Goal: Task Accomplishment & Management: Use online tool/utility

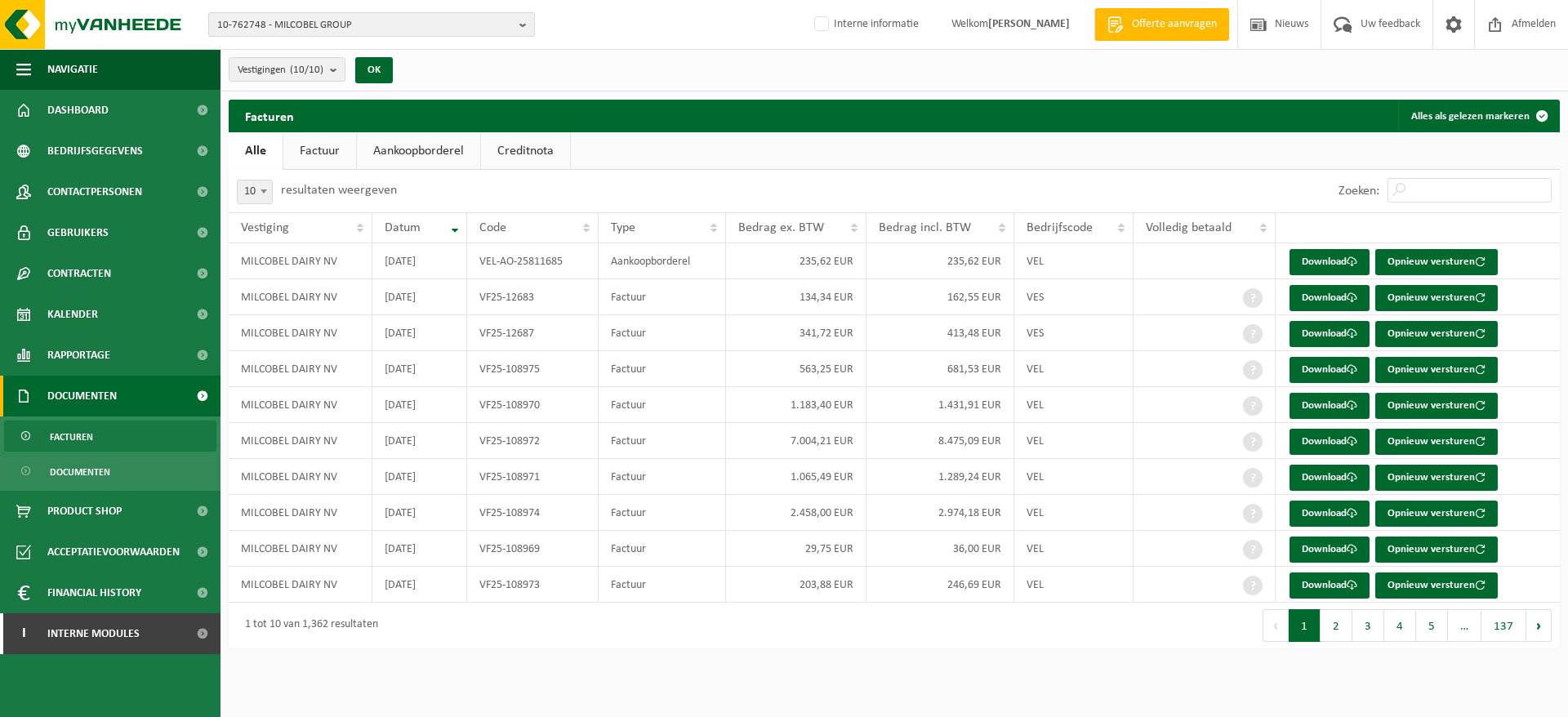
click at [314, 13] on span "10-762748 - MILCOBEL GROUP" at bounding box center [365, 25] width 296 height 25
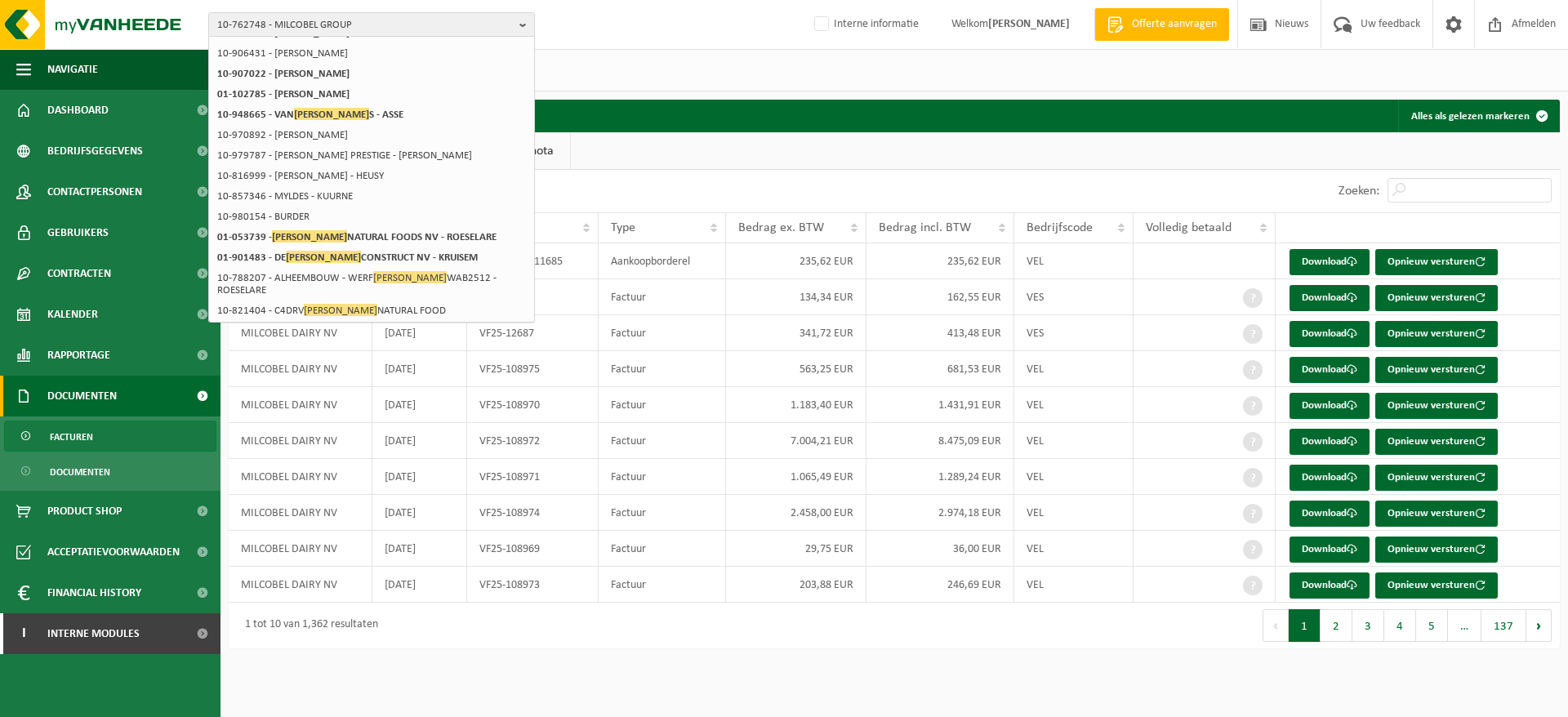
scroll to position [269, 0]
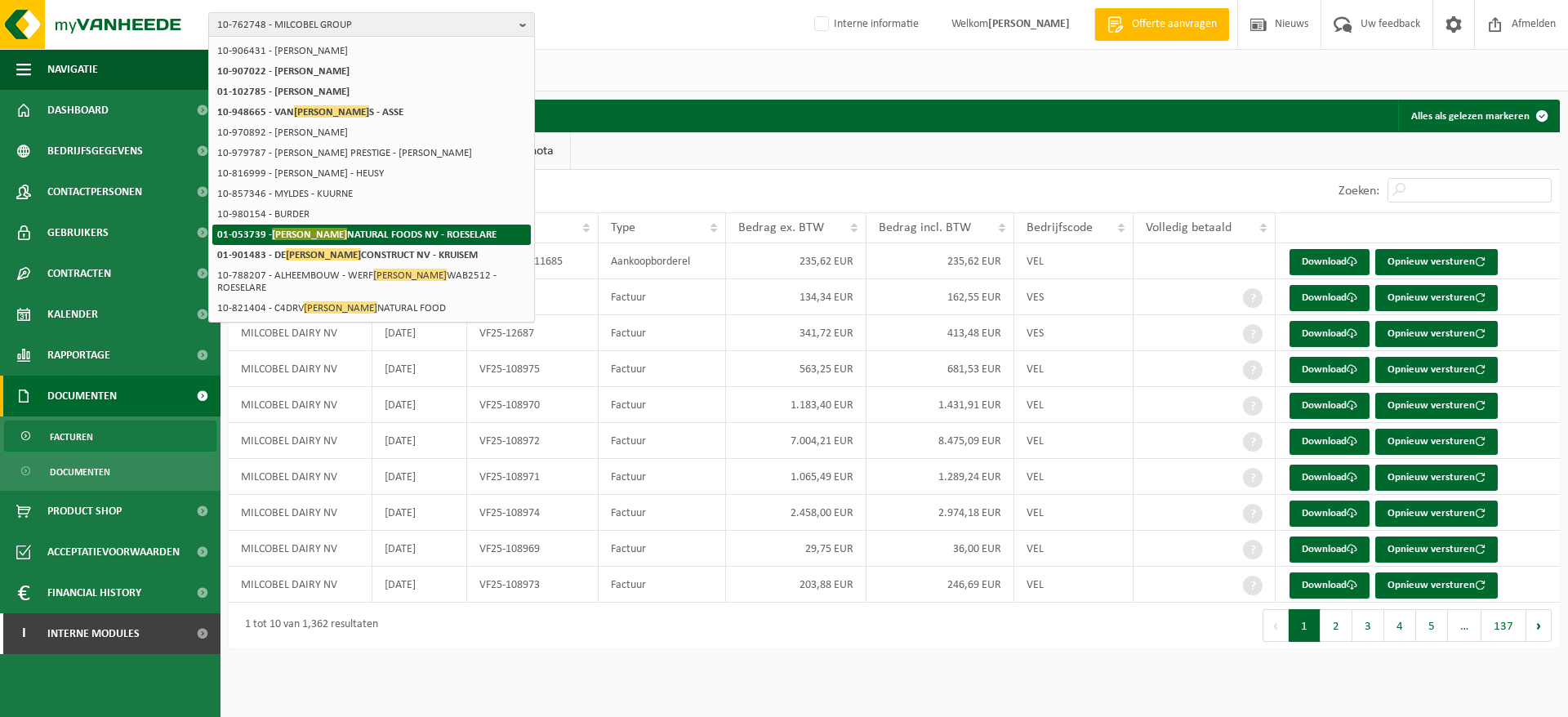
type input "mulder"
click at [331, 234] on strong "01-053739 - MULDER NATURAL FOODS NV - ROESELARE" at bounding box center [357, 233] width 280 height 12
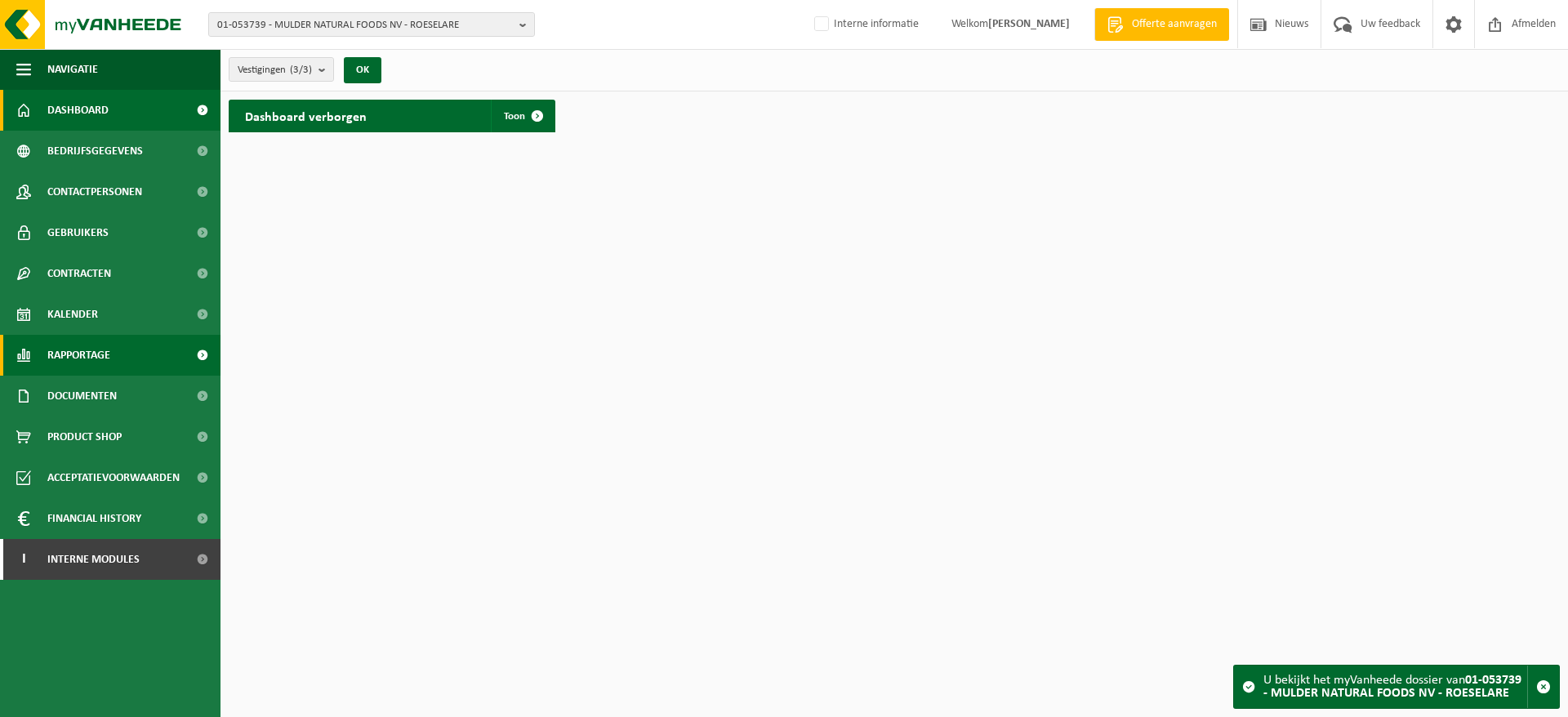
click at [119, 349] on link "Rapportage" at bounding box center [110, 355] width 221 height 40
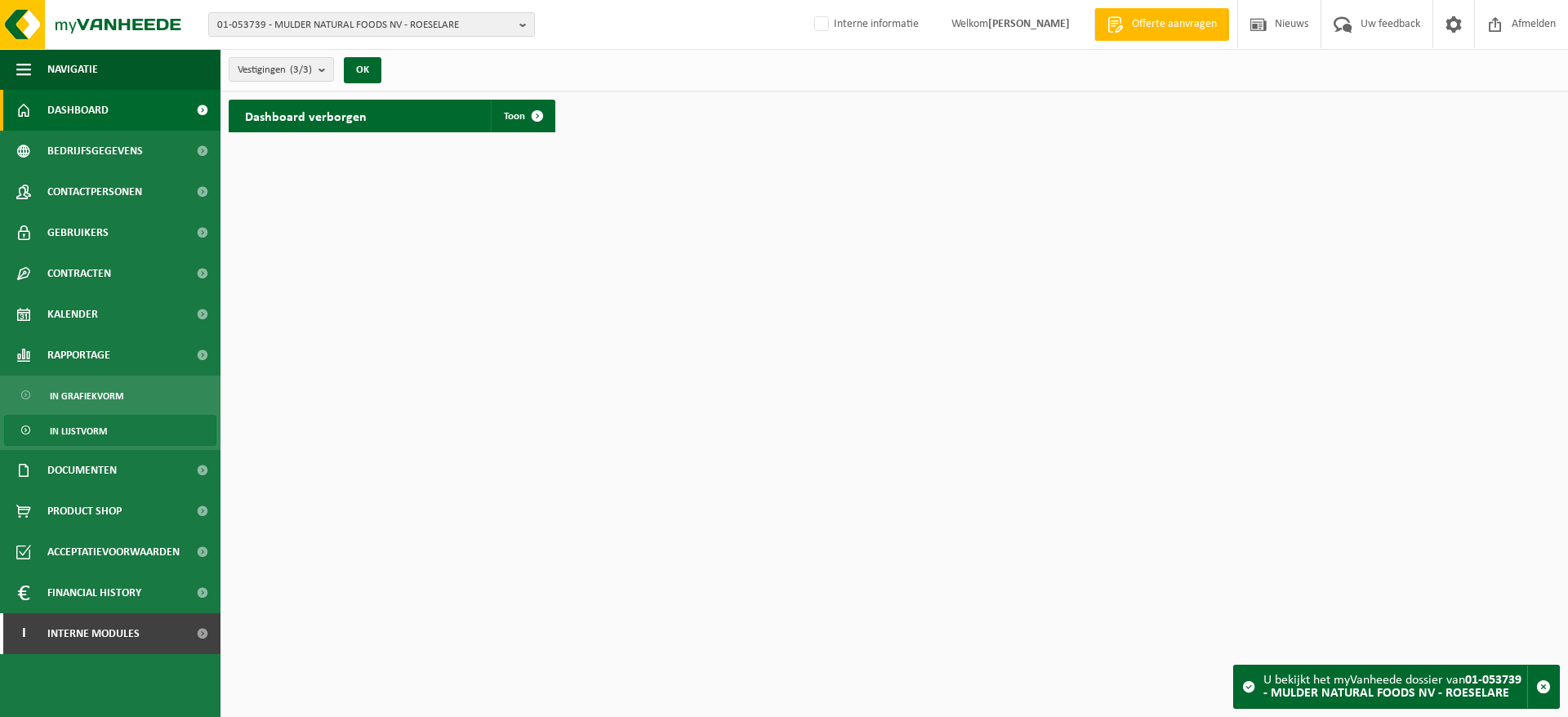
click at [97, 416] on span "In lijstvorm" at bounding box center [78, 431] width 57 height 31
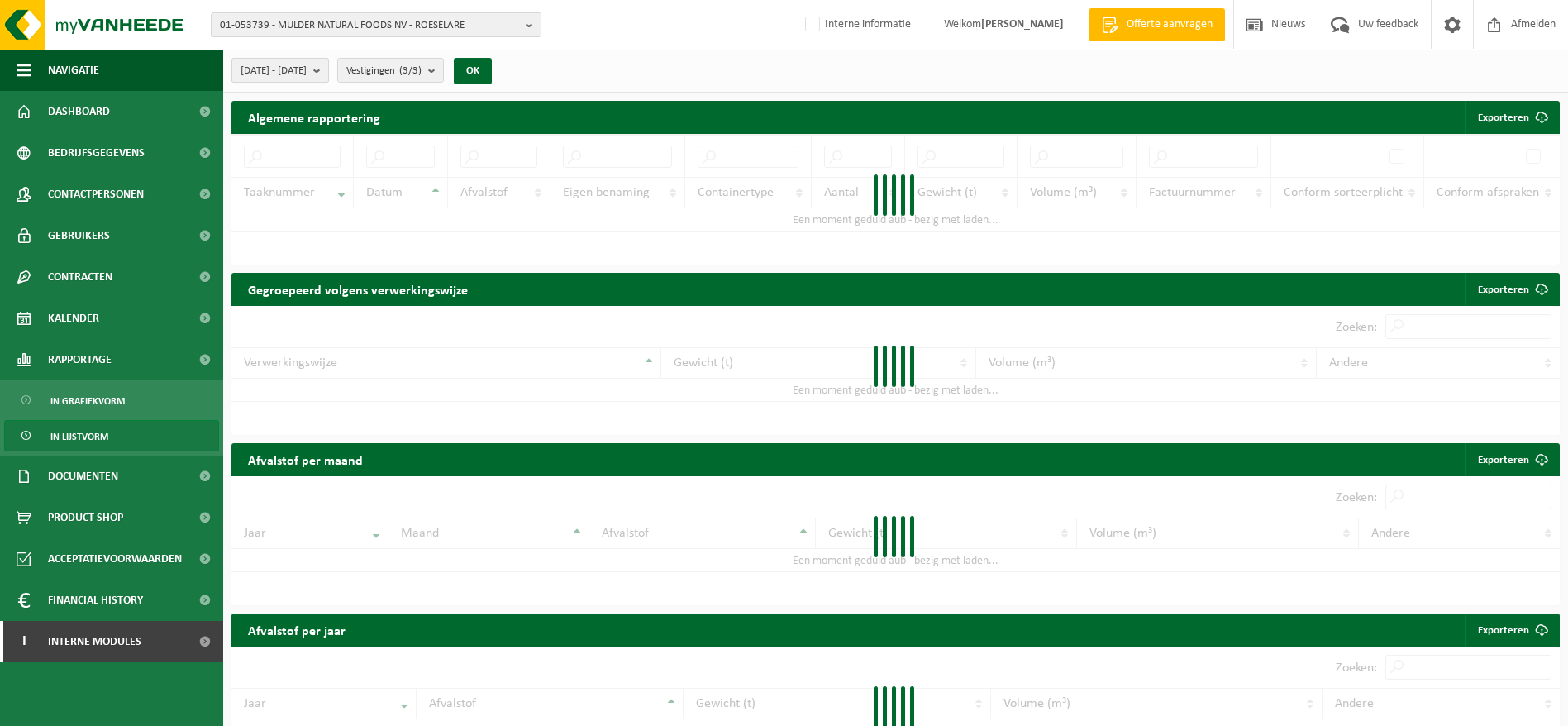
click at [329, 63] on button "2025-04-01 - 2025-09-02" at bounding box center [280, 70] width 98 height 25
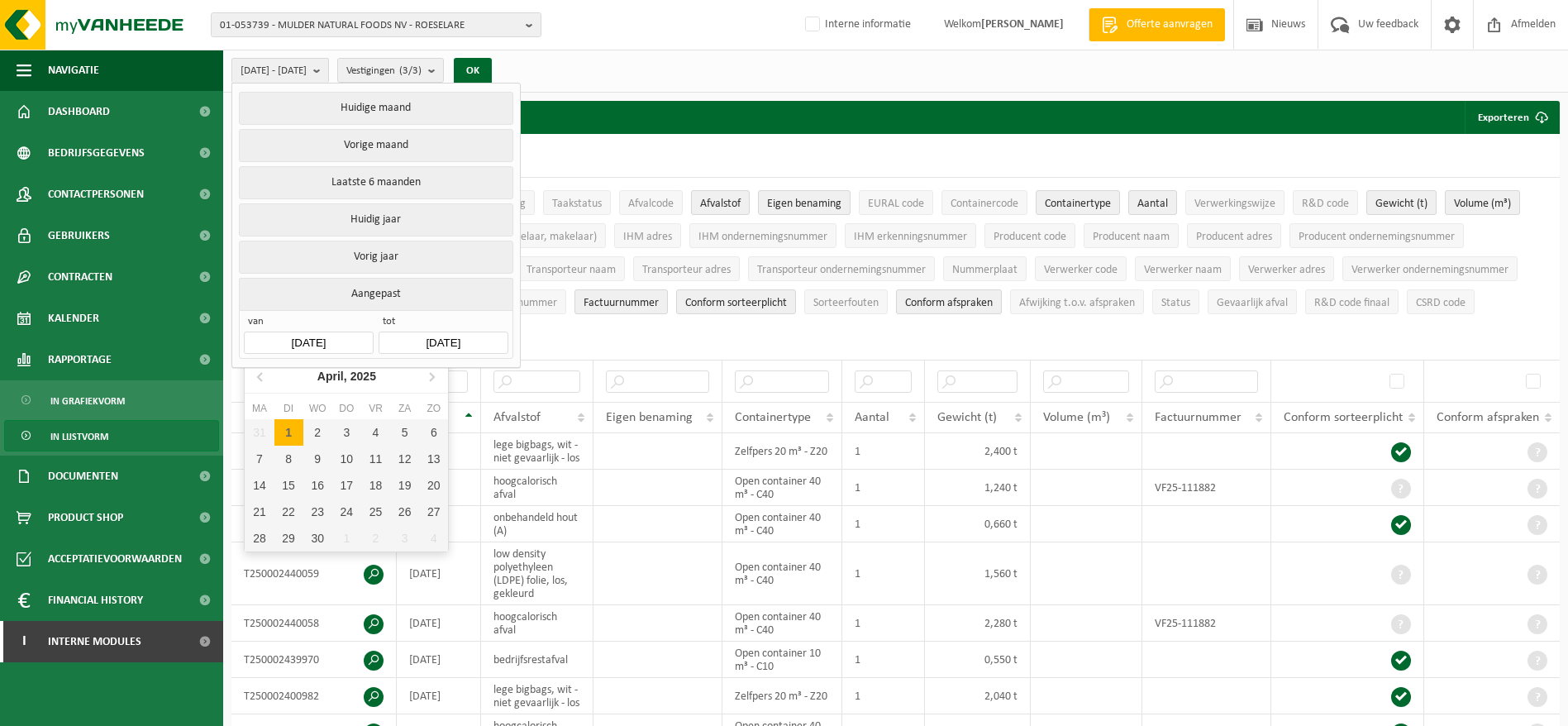
click at [329, 333] on input "2025-04-01" at bounding box center [308, 343] width 129 height 22
click at [329, 370] on div "April, 2025" at bounding box center [346, 376] width 72 height 26
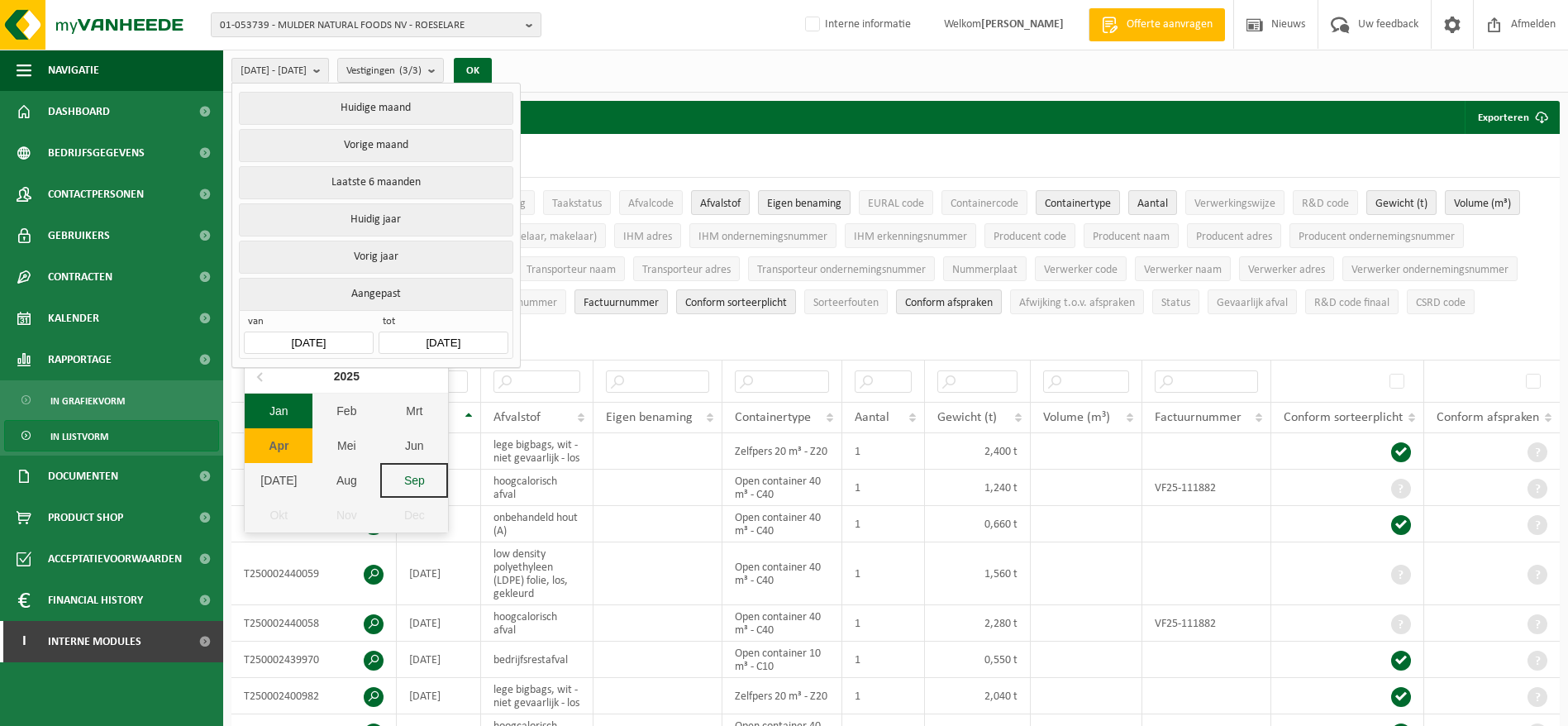
click at [302, 410] on div "Jan" at bounding box center [278, 410] width 68 height 34
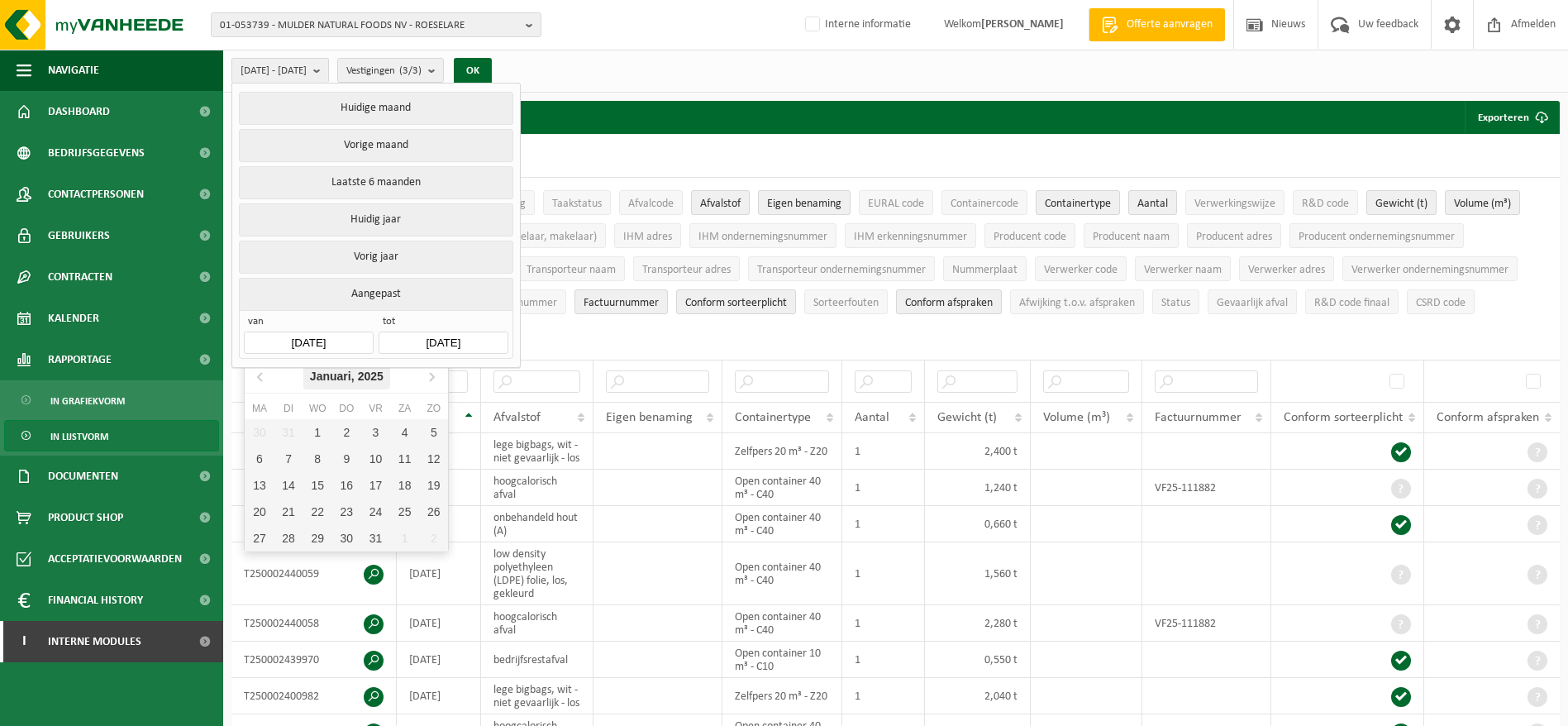
click at [343, 377] on div "Januari, 2025" at bounding box center [346, 376] width 87 height 26
click at [343, 377] on div "2025" at bounding box center [347, 376] width 39 height 26
click at [338, 444] on div "2024" at bounding box center [321, 464] width 51 height 47
click at [285, 418] on div "Jan" at bounding box center [278, 410] width 68 height 34
click at [260, 432] on div "1" at bounding box center [259, 432] width 29 height 26
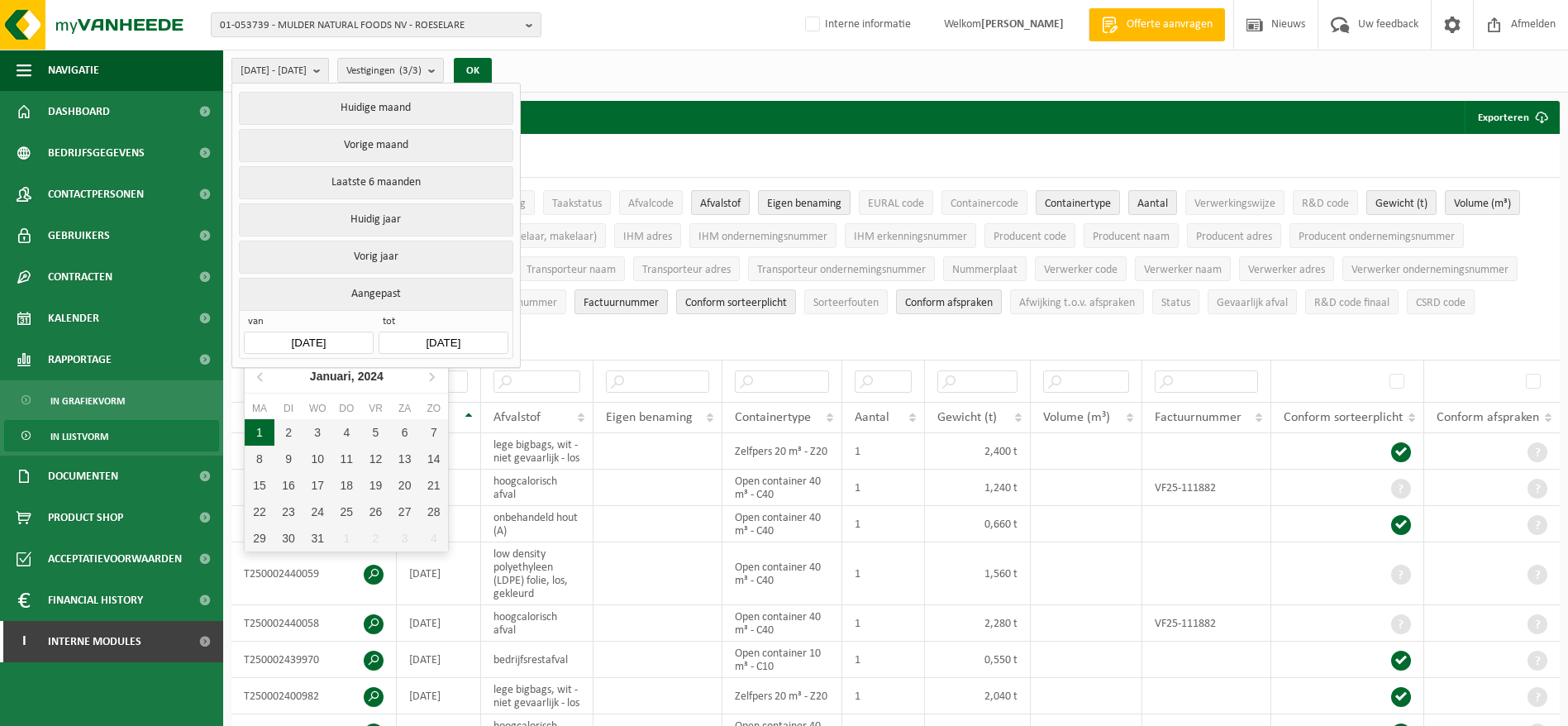
type input "[DATE]"
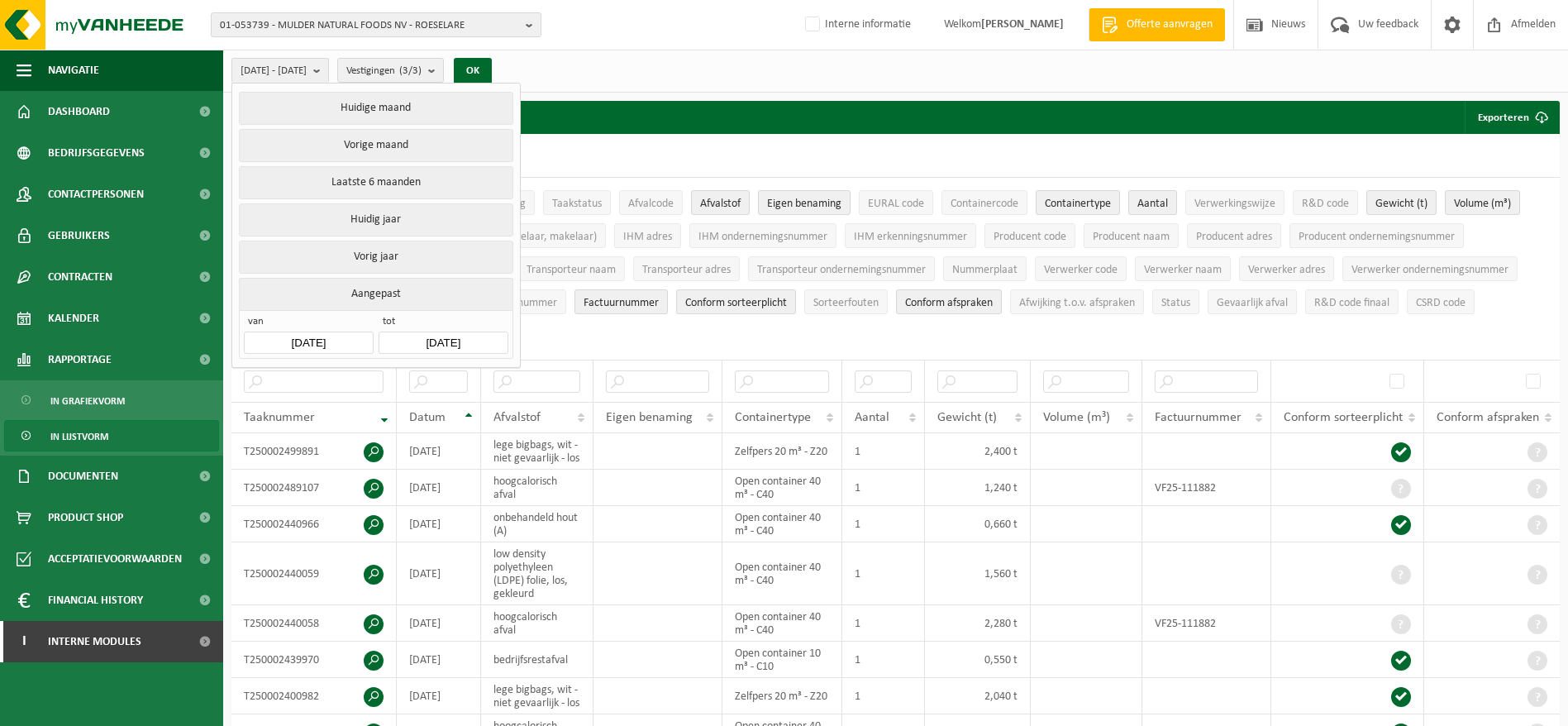
click at [444, 343] on input "2025-09-02" at bounding box center [443, 343] width 129 height 22
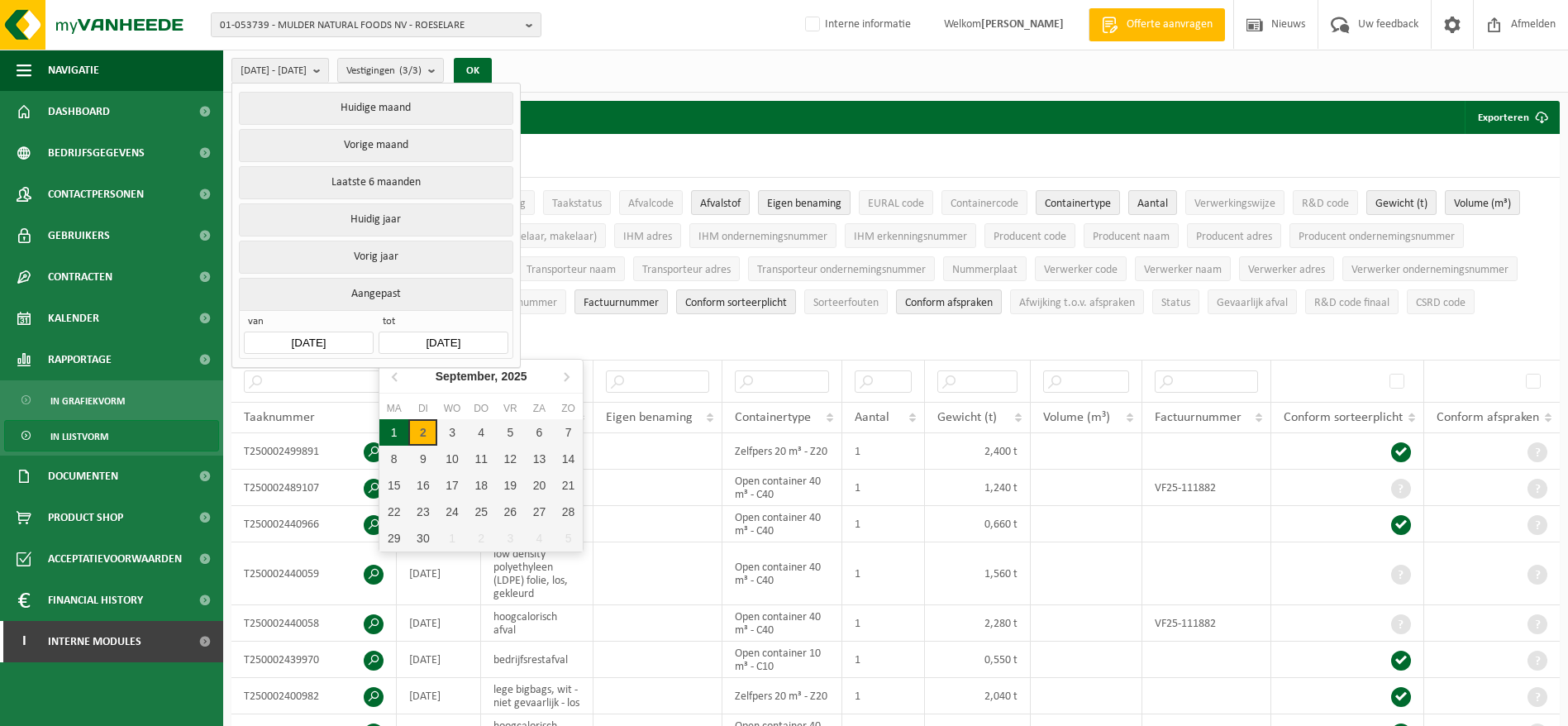
click at [401, 427] on div "1" at bounding box center [394, 432] width 29 height 26
type input "[DATE]"
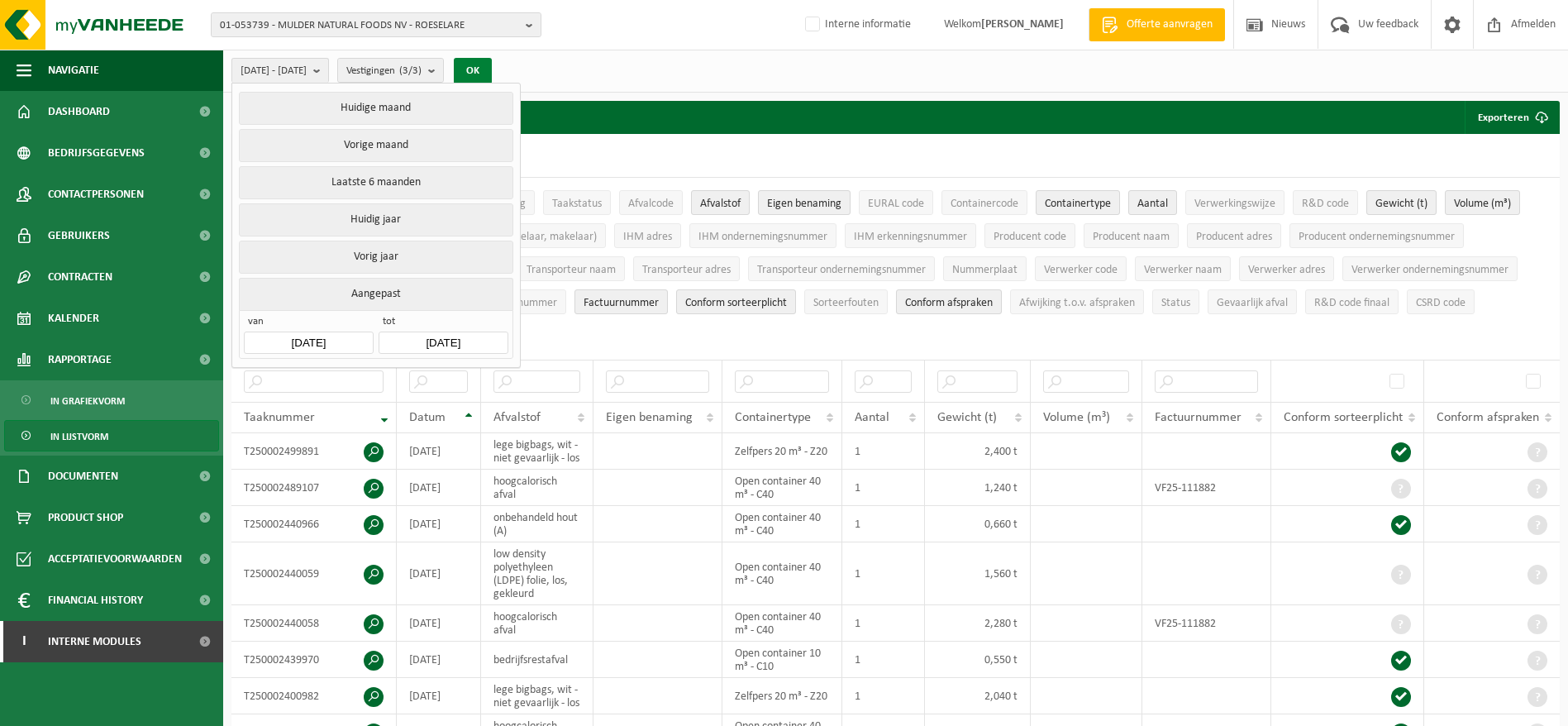
click at [491, 72] on button "OK" at bounding box center [473, 71] width 38 height 26
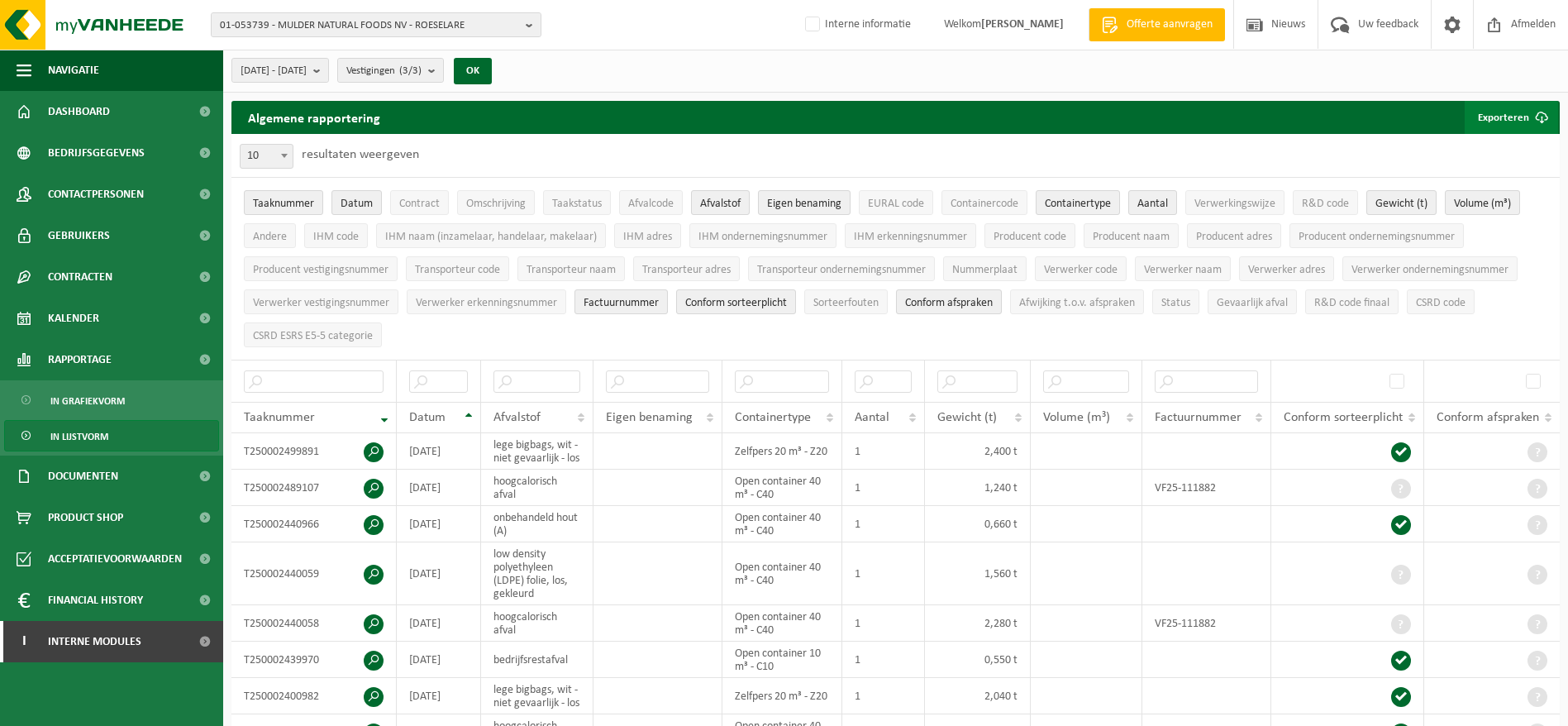
click at [1530, 110] on span "submit" at bounding box center [1542, 117] width 34 height 34
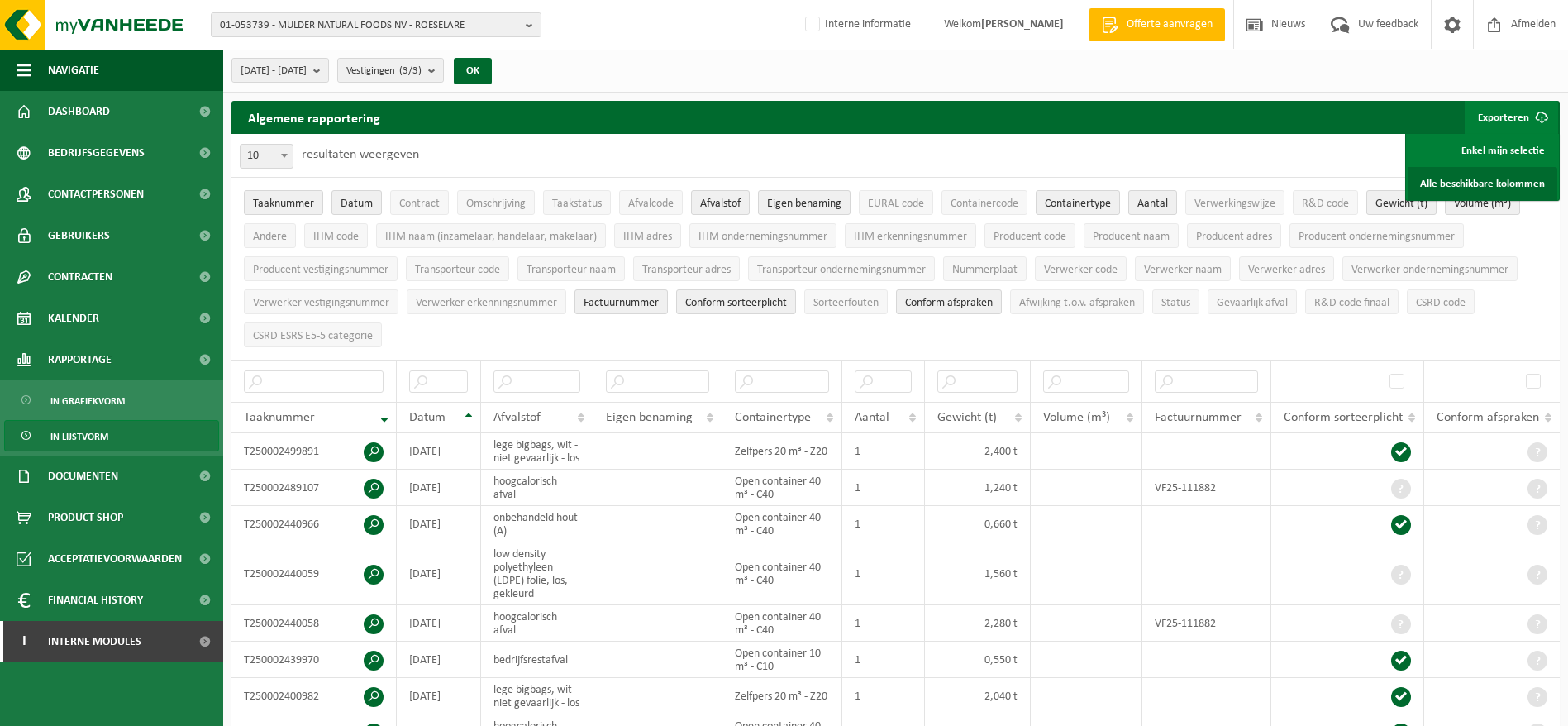
click at [1467, 171] on link "Alle beschikbare kolommen" at bounding box center [1482, 183] width 150 height 34
click at [569, 374] on input "text" at bounding box center [536, 382] width 87 height 22
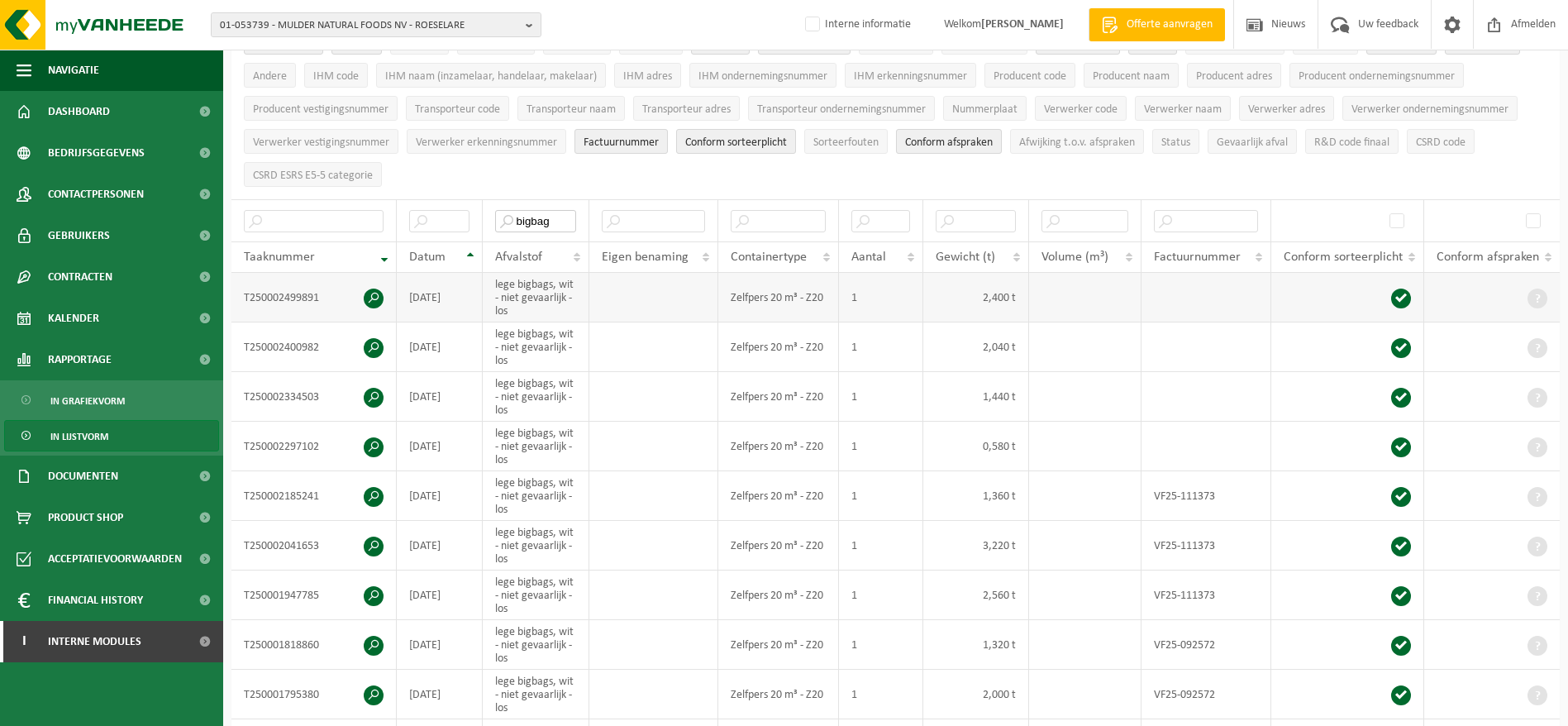
scroll to position [248, 0]
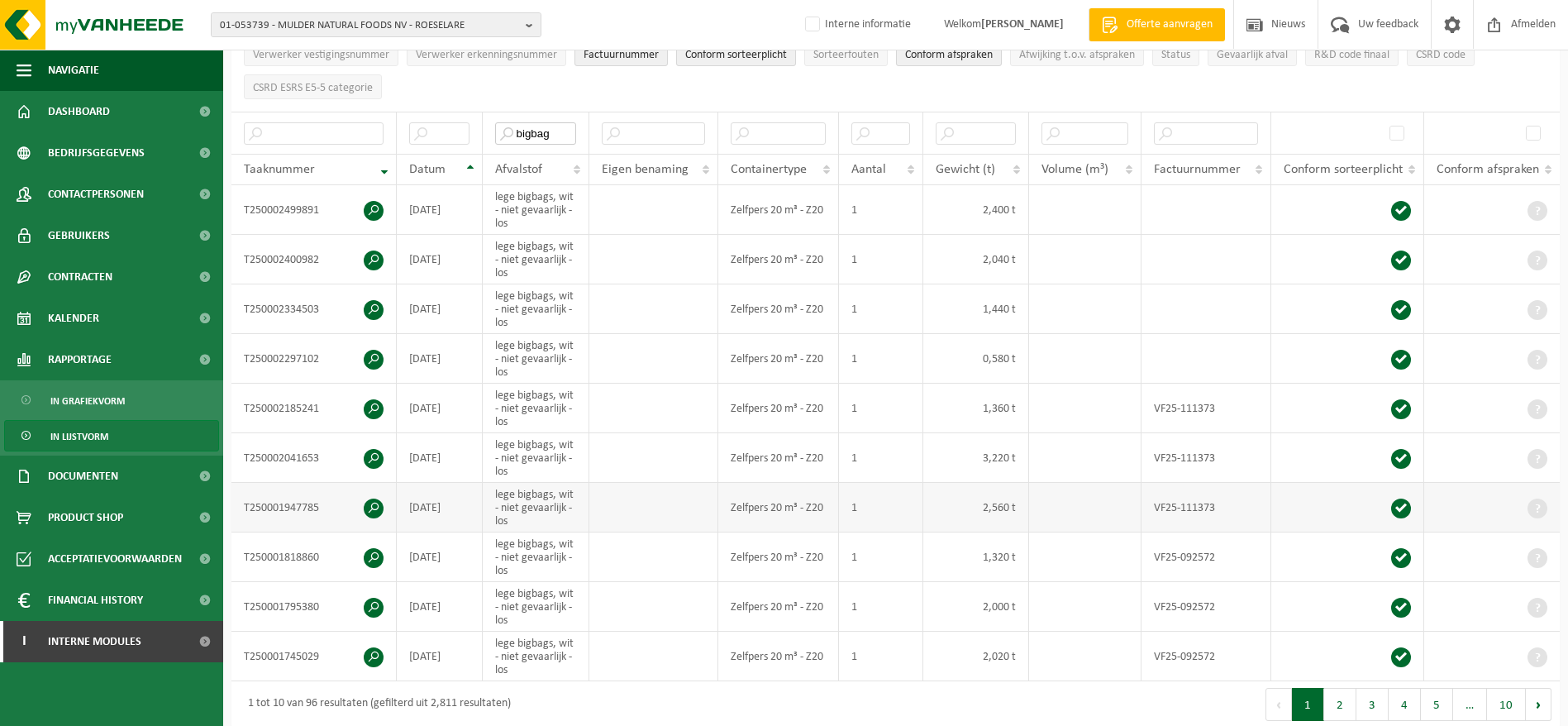
type input "bigbag"
click at [372, 507] on span at bounding box center [373, 508] width 20 height 20
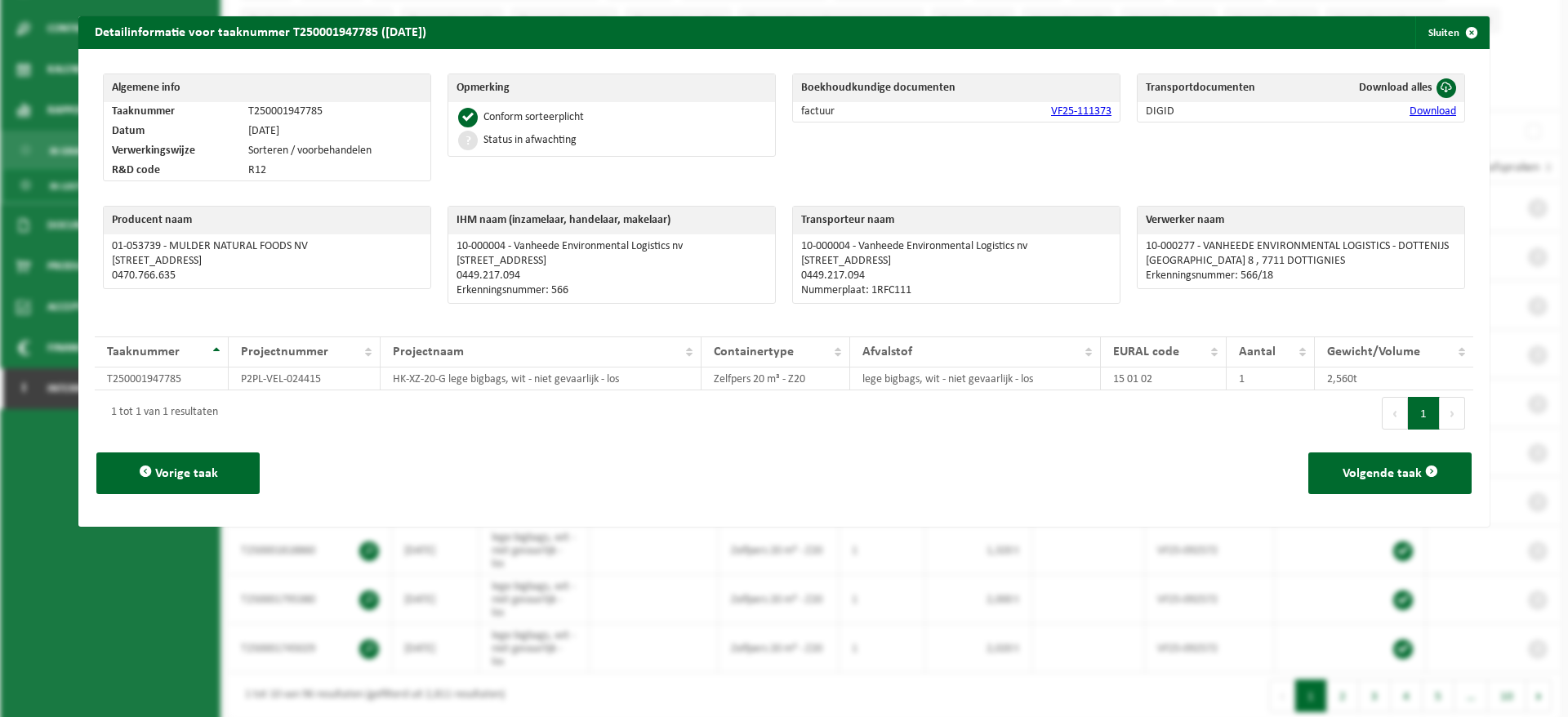
click at [1085, 103] on td "VF25-111373" at bounding box center [1021, 111] width 199 height 19
click at [1085, 106] on link "VF25-111373" at bounding box center [1082, 111] width 61 height 12
click at [1085, 115] on link "VF25-111373" at bounding box center [1082, 111] width 61 height 12
click at [1456, 40] on span "button" at bounding box center [1472, 33] width 33 height 33
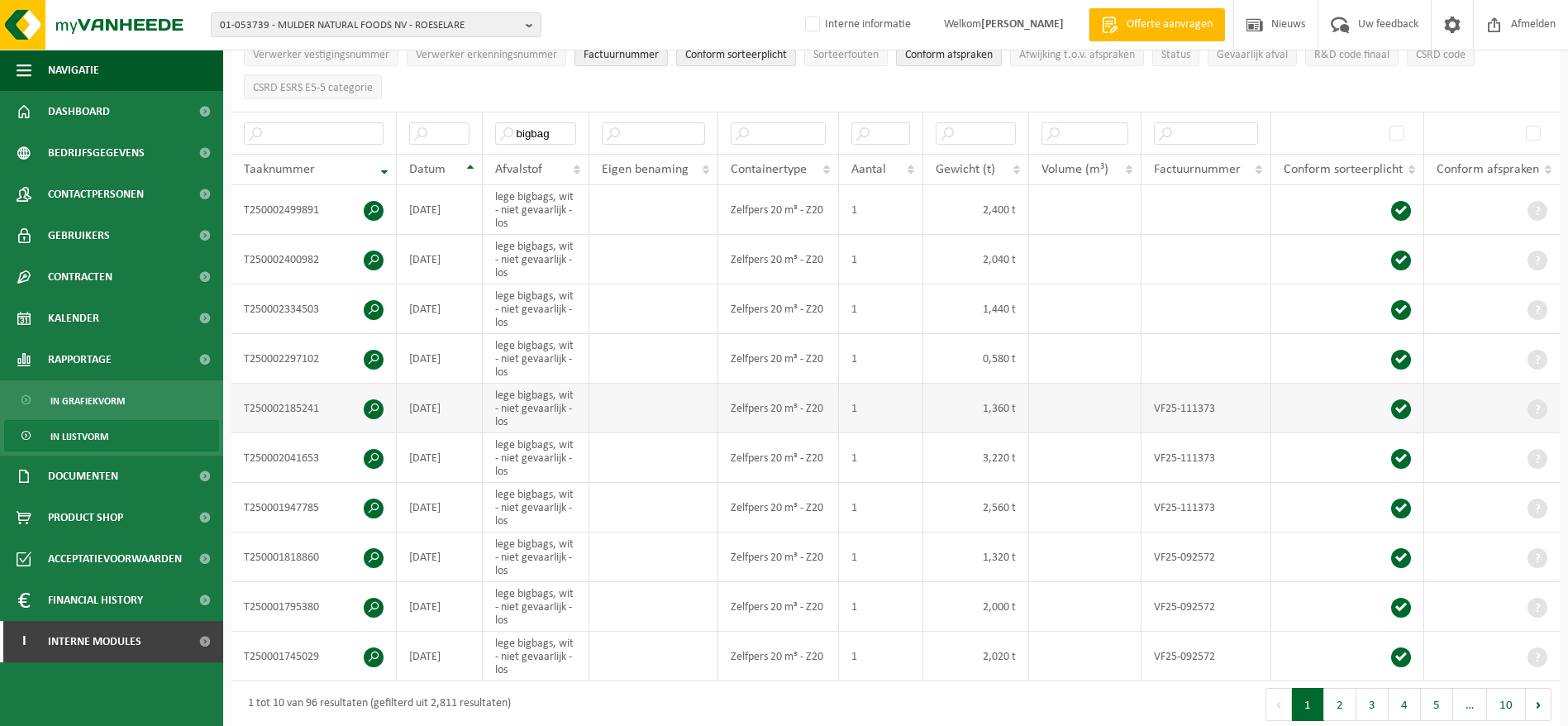
click at [377, 405] on span at bounding box center [373, 409] width 20 height 20
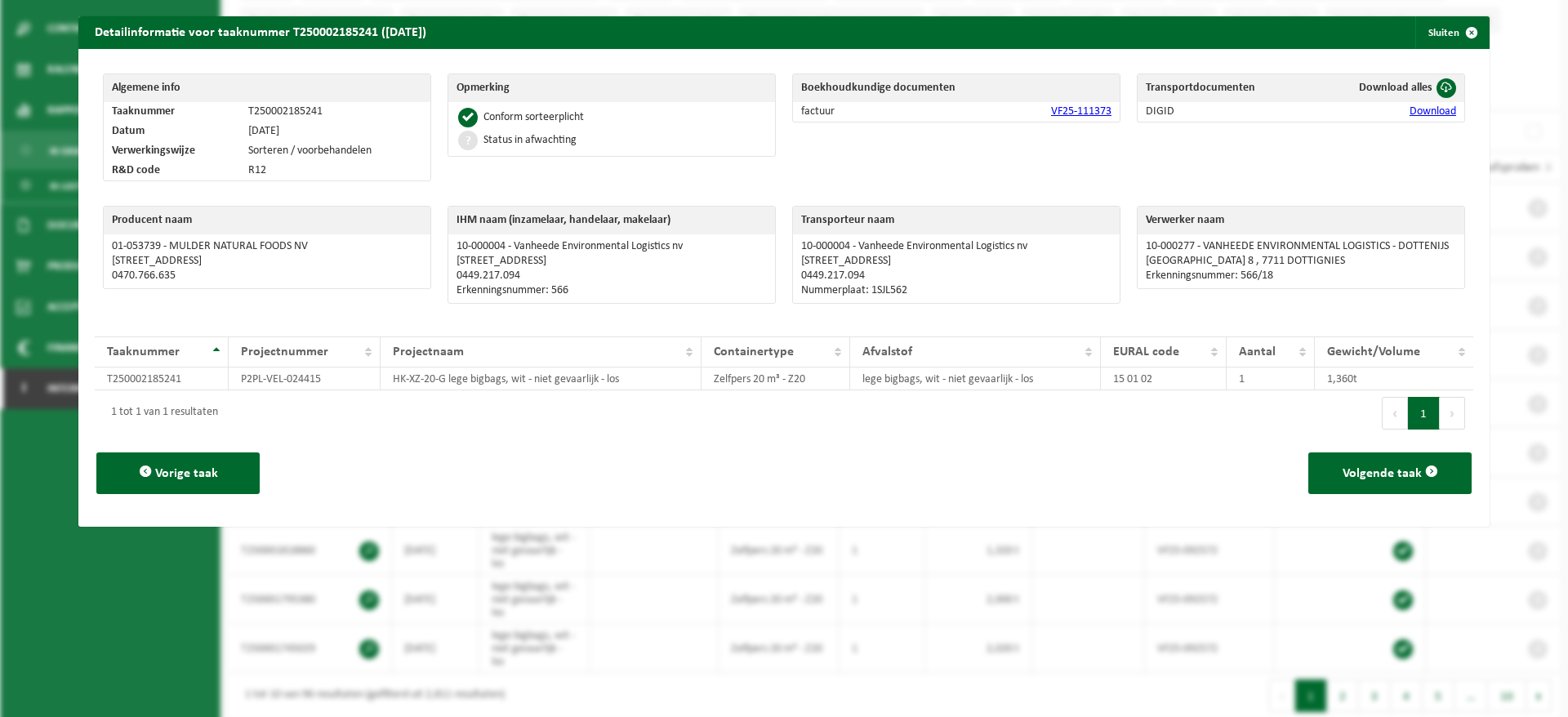
click at [1080, 112] on link "VF25-111373" at bounding box center [1082, 111] width 61 height 12
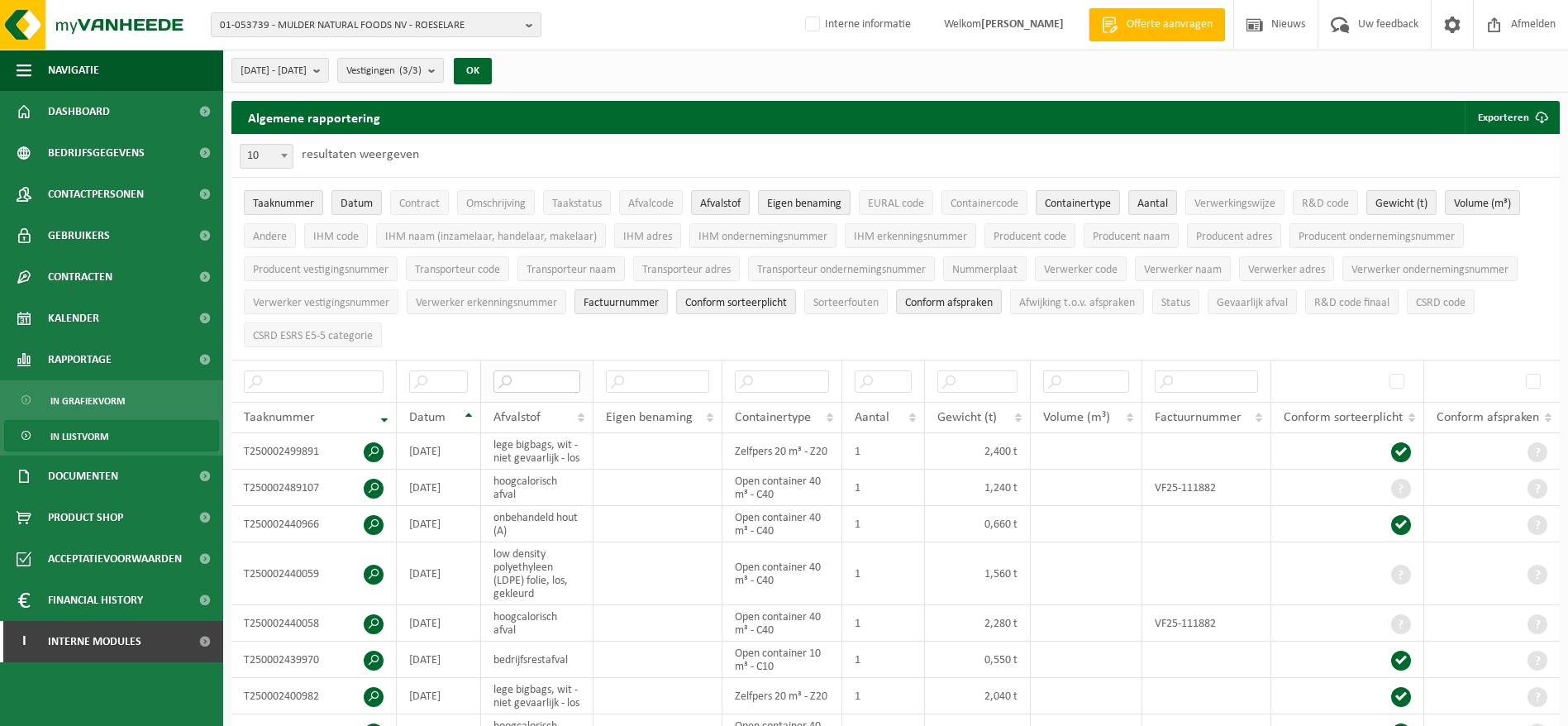
click at [533, 374] on input "text" at bounding box center [536, 382] width 87 height 22
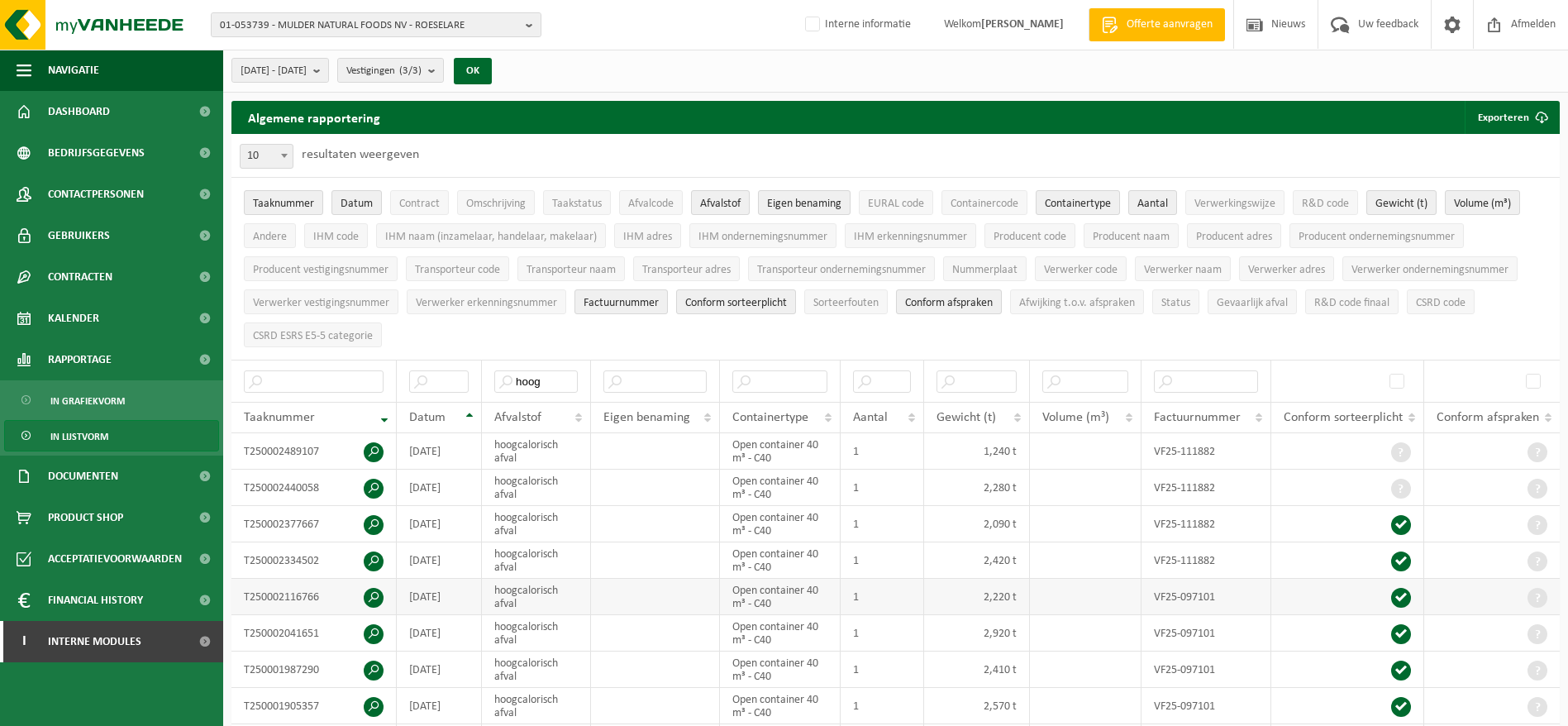
click at [377, 592] on span at bounding box center [373, 598] width 20 height 20
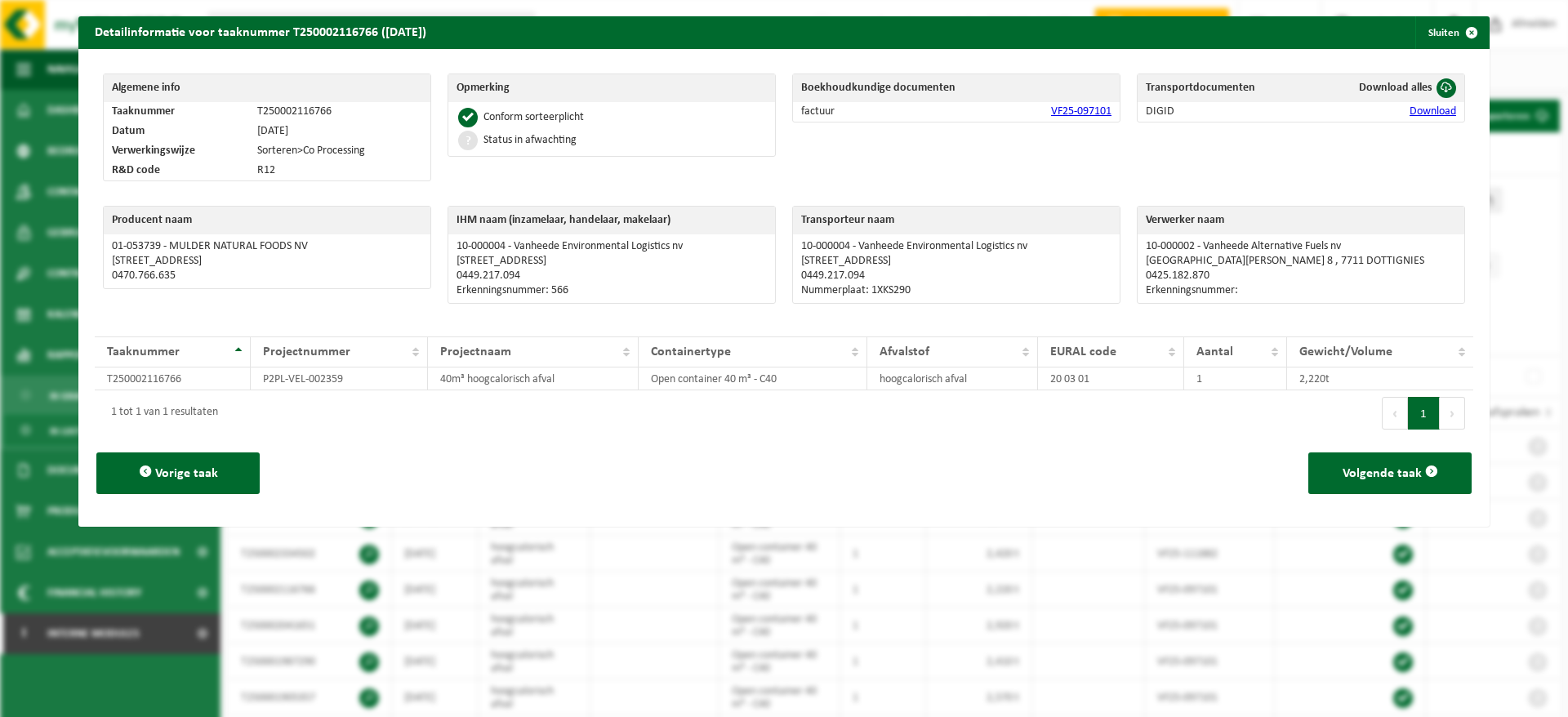
click at [1060, 108] on link "VF25-097101" at bounding box center [1082, 111] width 61 height 12
click at [1456, 34] on span "button" at bounding box center [1472, 33] width 33 height 33
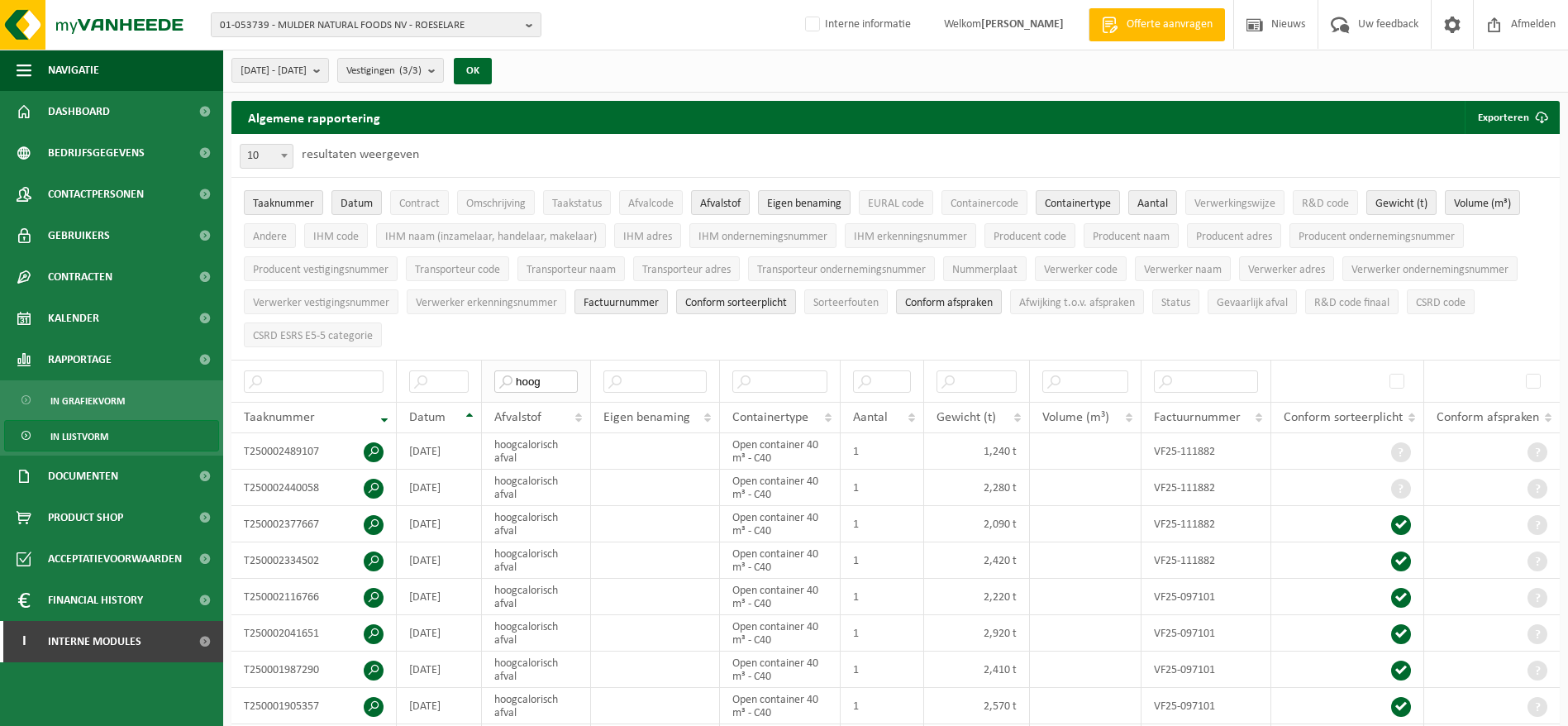
click at [559, 379] on input "hoog" at bounding box center [536, 382] width 84 height 22
type input "bigbag"
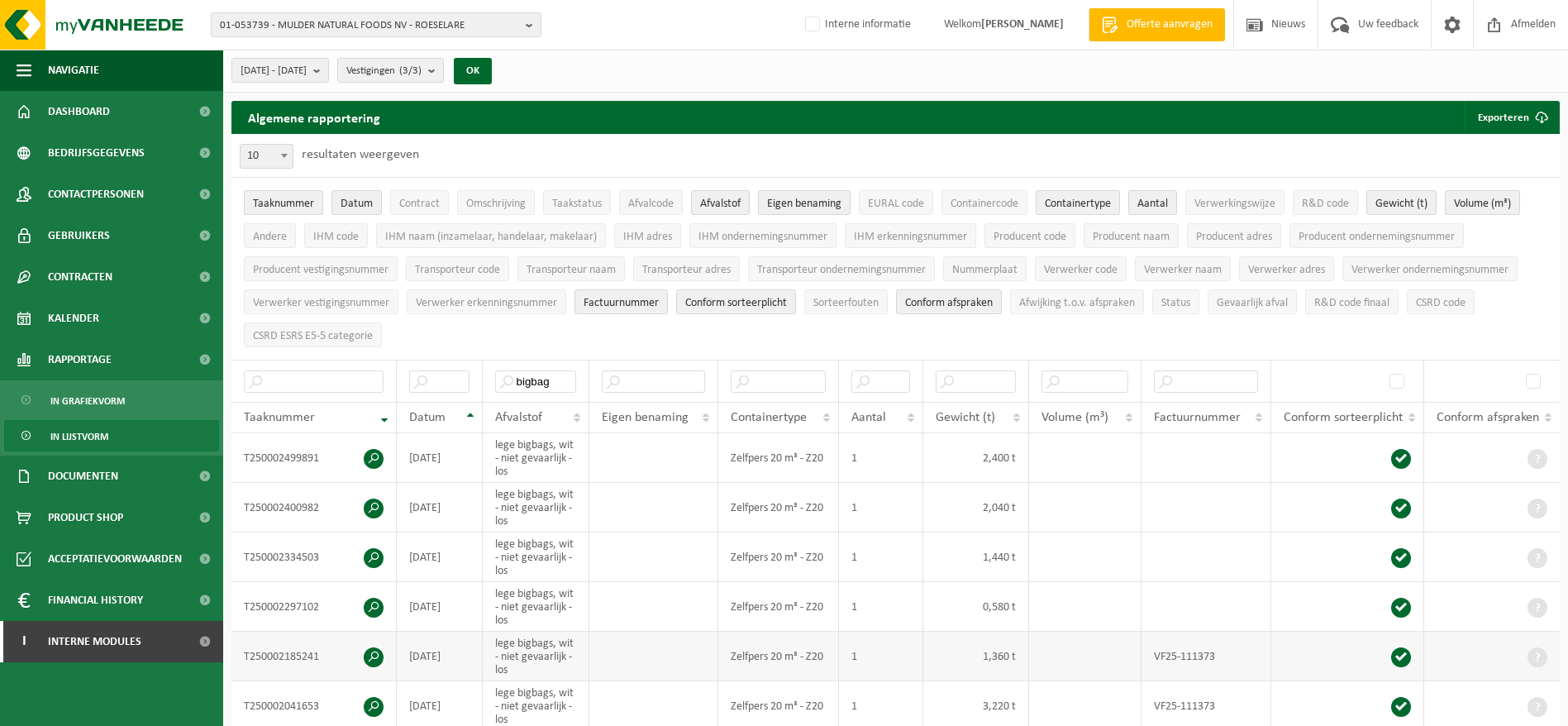
click at [373, 656] on span at bounding box center [373, 656] width 20 height 20
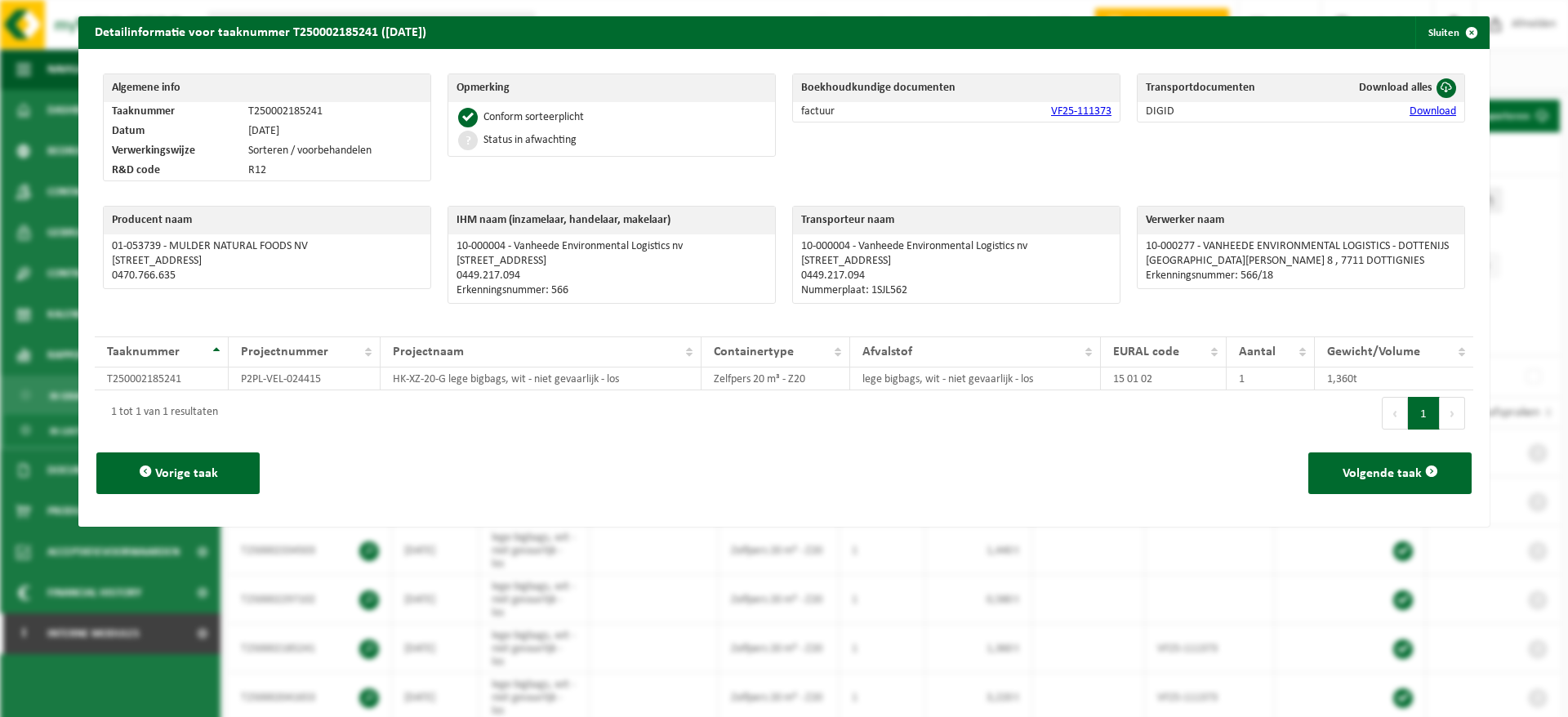
click at [1070, 116] on link "VF25-111373" at bounding box center [1082, 111] width 61 height 12
click at [1456, 48] on span "button" at bounding box center [1472, 33] width 33 height 33
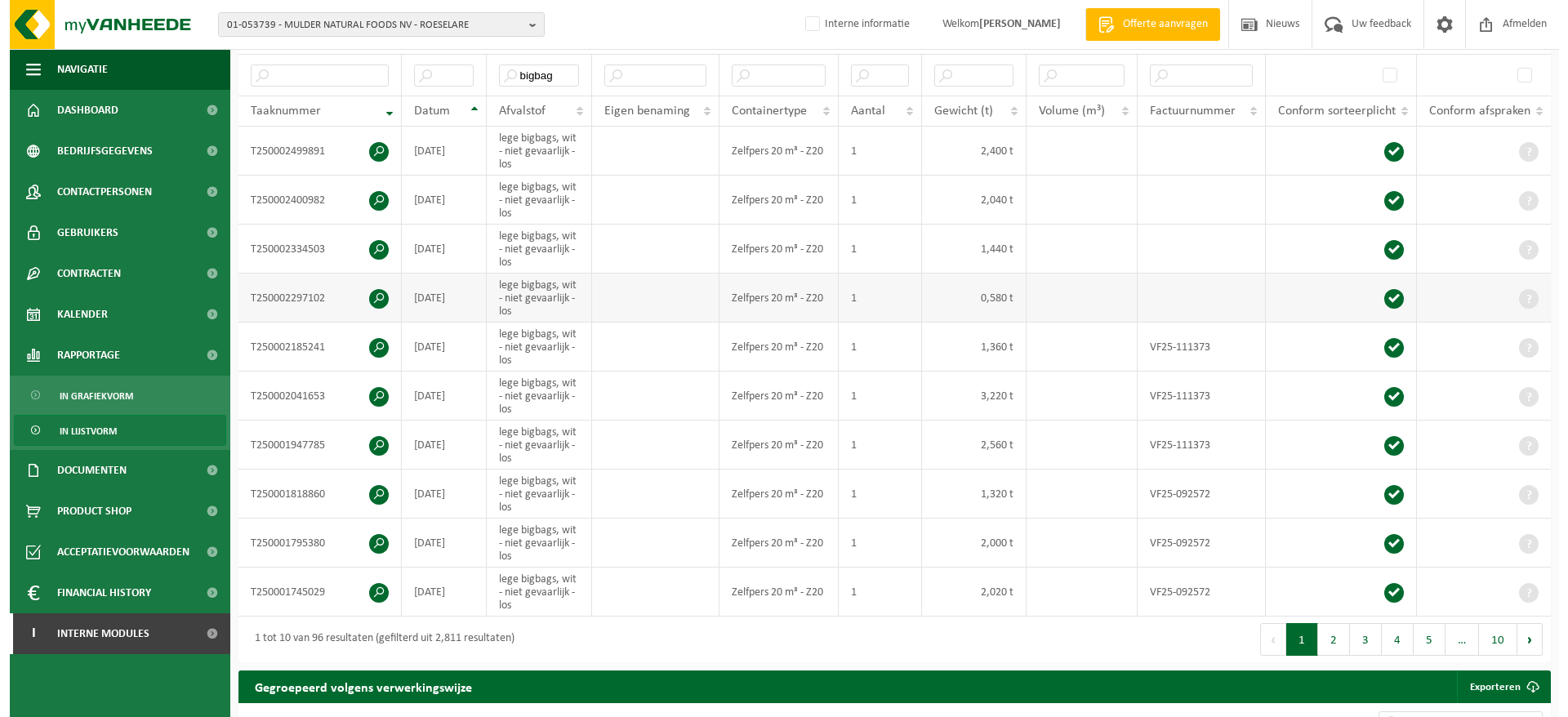
scroll to position [368, 0]
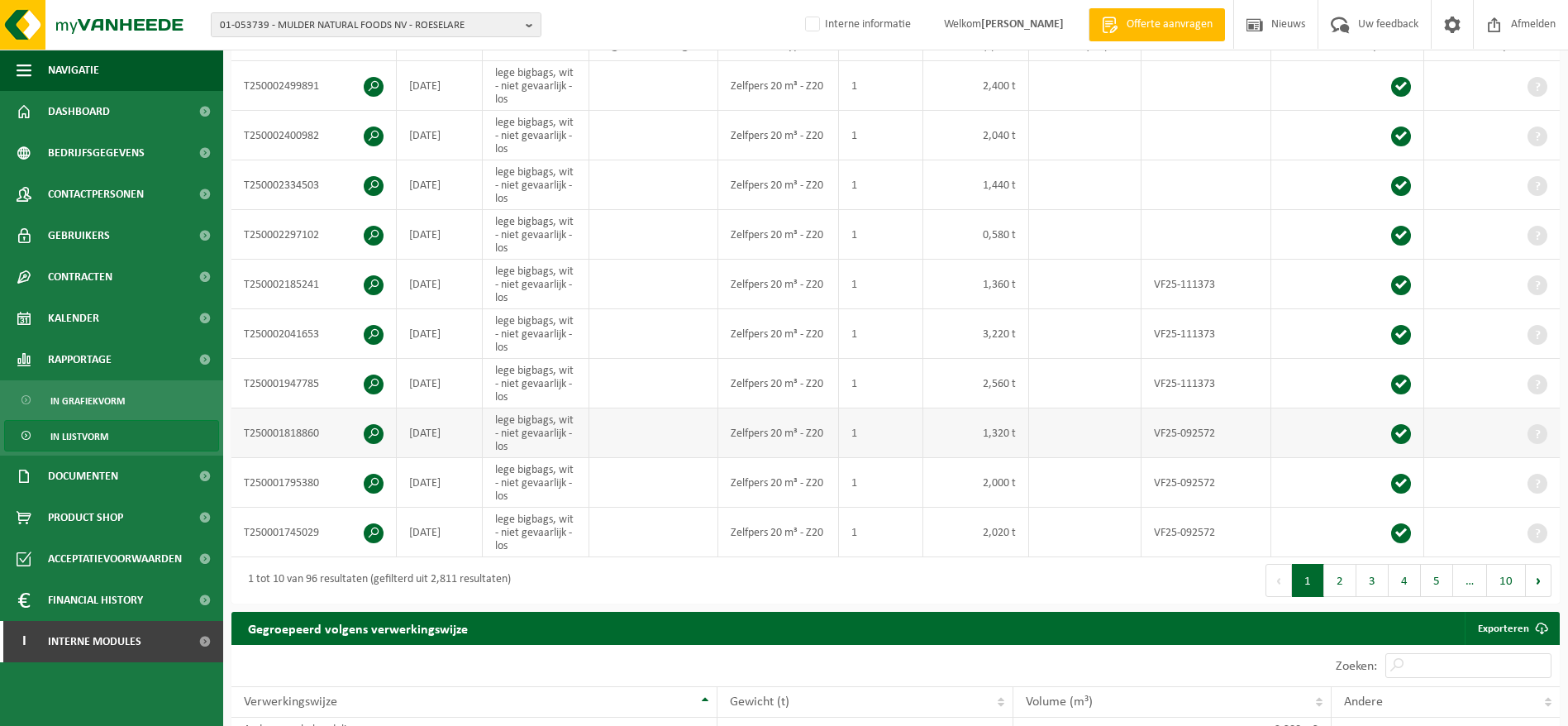
click at [364, 429] on span at bounding box center [373, 434] width 20 height 20
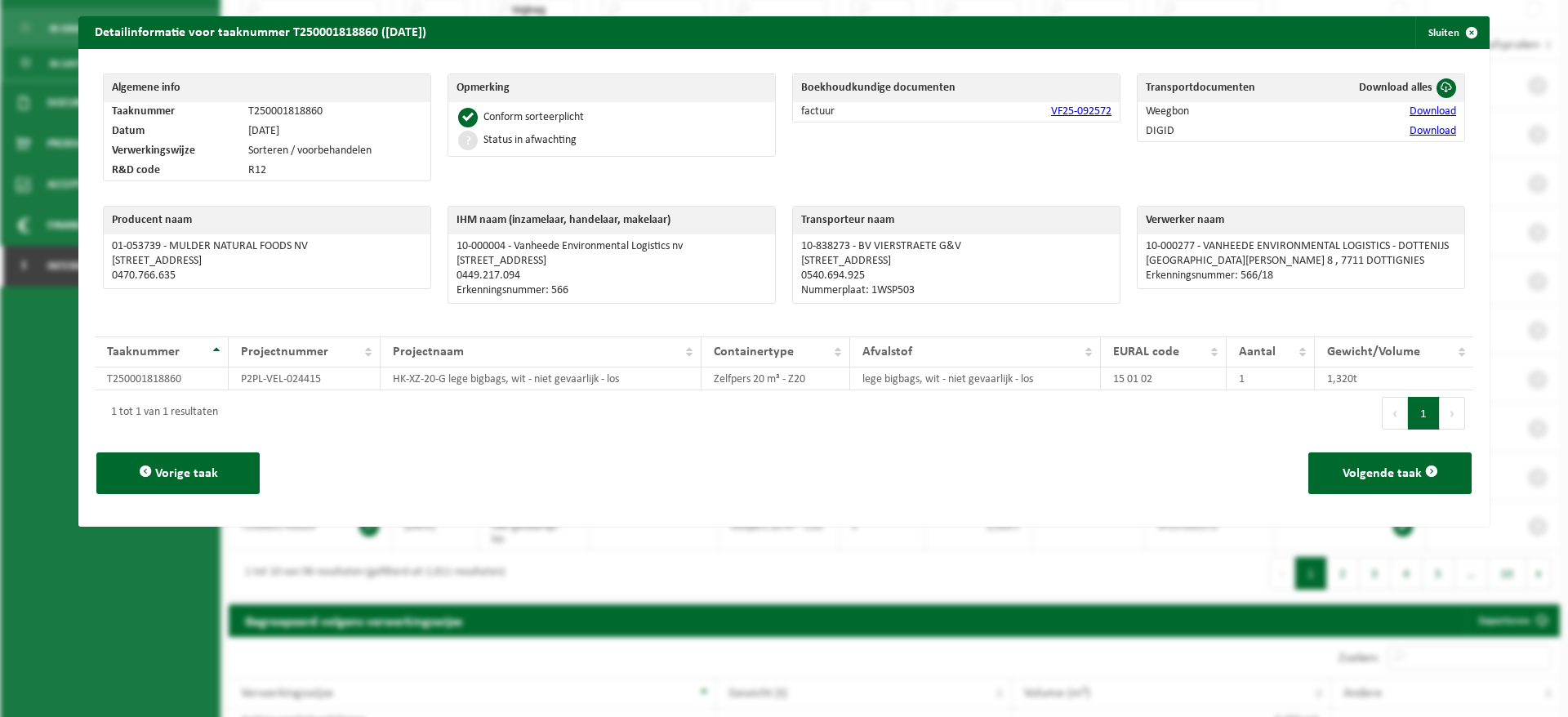
click at [1096, 113] on link "VF25-092572" at bounding box center [1082, 111] width 61 height 12
